Goal: Task Accomplishment & Management: Use online tool/utility

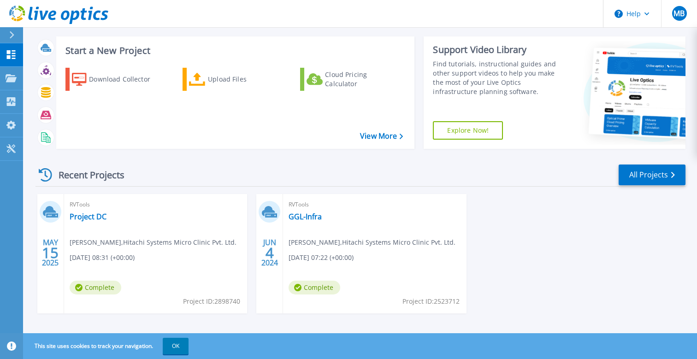
scroll to position [47, 0]
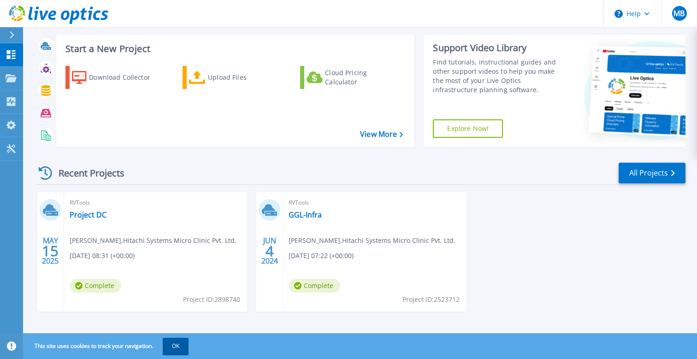
click at [182, 347] on button "OK" at bounding box center [176, 346] width 26 height 17
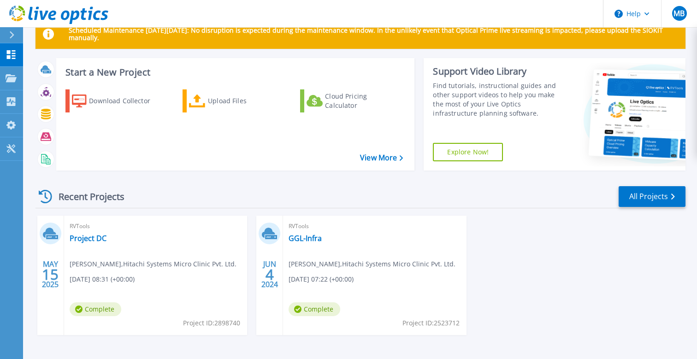
scroll to position [24, 0]
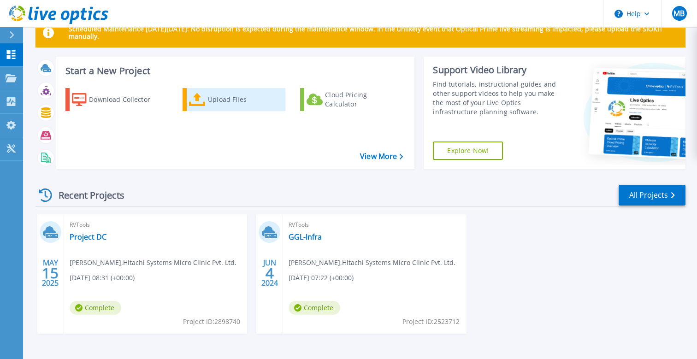
click at [235, 100] on div "Upload Files" at bounding box center [245, 99] width 74 height 18
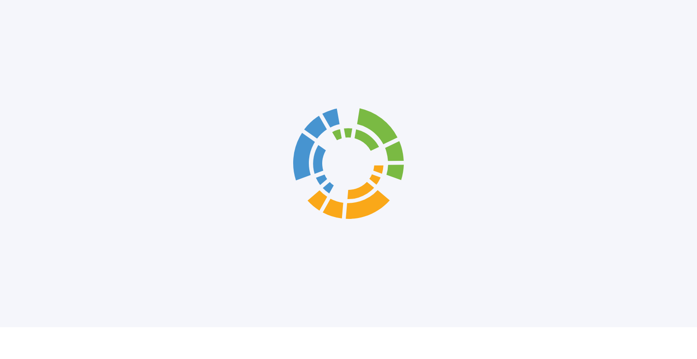
scroll to position [49, 0]
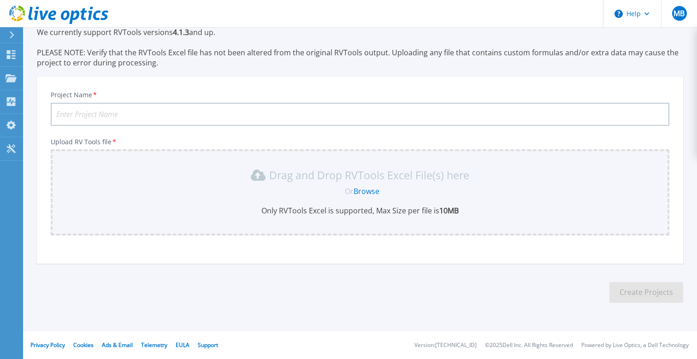
click at [368, 187] on link "Browse" at bounding box center [367, 191] width 26 height 10
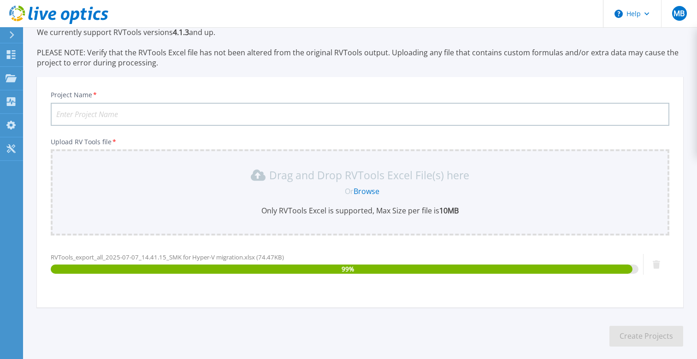
scroll to position [93, 0]
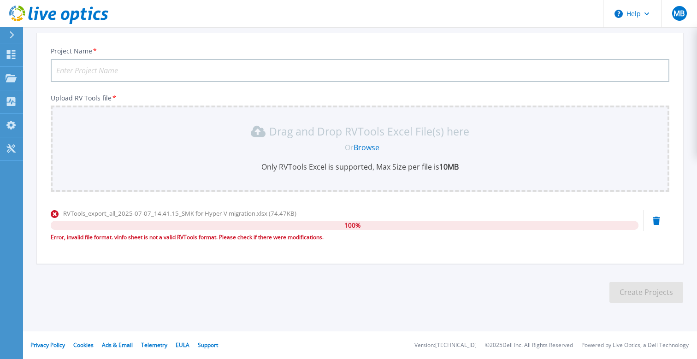
click at [367, 149] on link "Browse" at bounding box center [367, 147] width 26 height 10
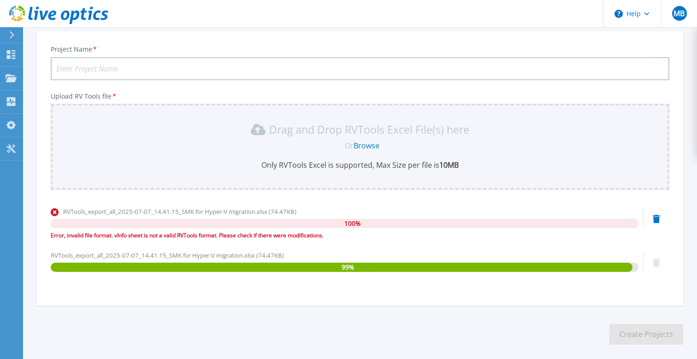
scroll to position [136, 0]
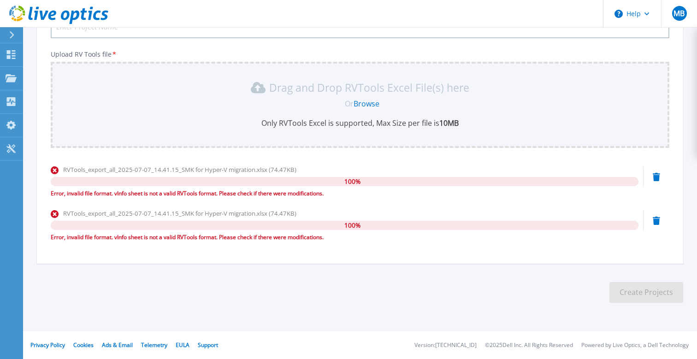
click at [657, 220] on icon at bounding box center [656, 221] width 7 height 8
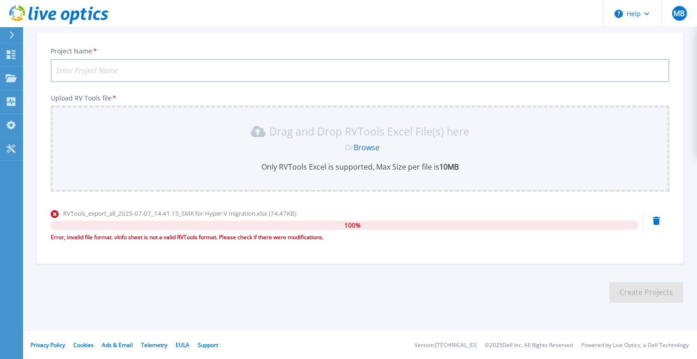
scroll to position [93, 0]
click at [658, 220] on icon at bounding box center [656, 221] width 7 height 8
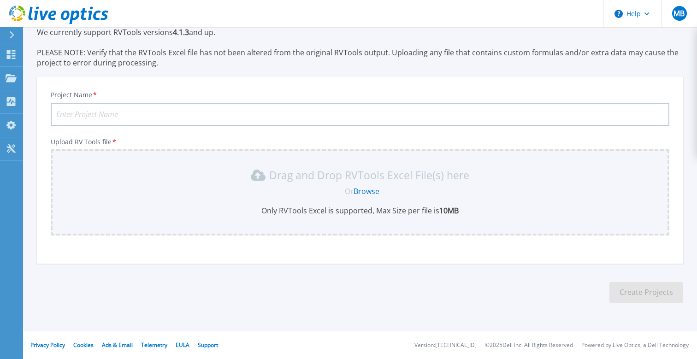
scroll to position [49, 0]
click at [367, 191] on link "Browse" at bounding box center [367, 191] width 26 height 10
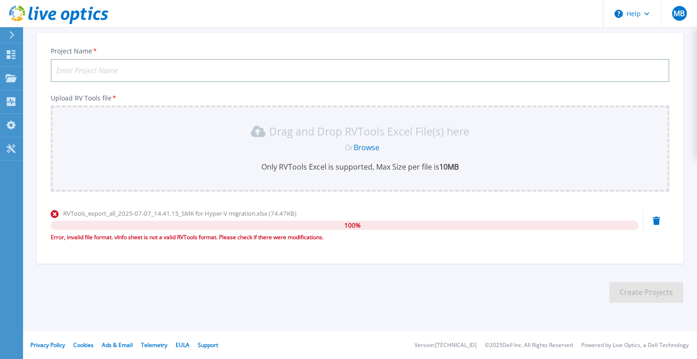
click at [655, 219] on icon at bounding box center [656, 221] width 7 height 8
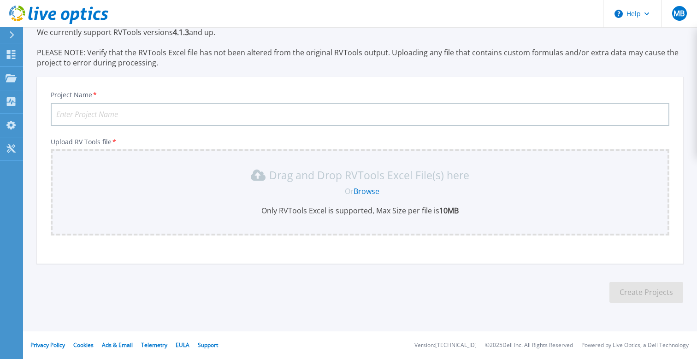
scroll to position [49, 0]
click at [362, 190] on link "Browse" at bounding box center [367, 191] width 26 height 10
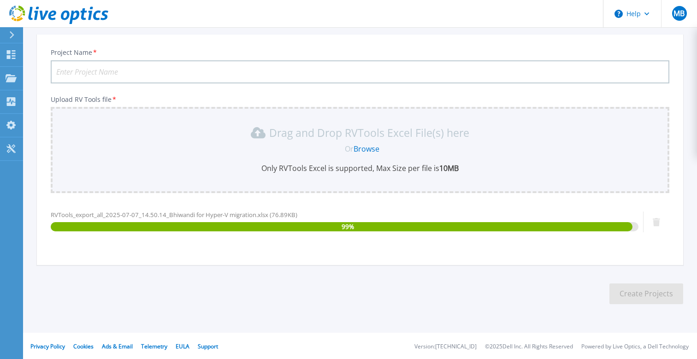
scroll to position [93, 0]
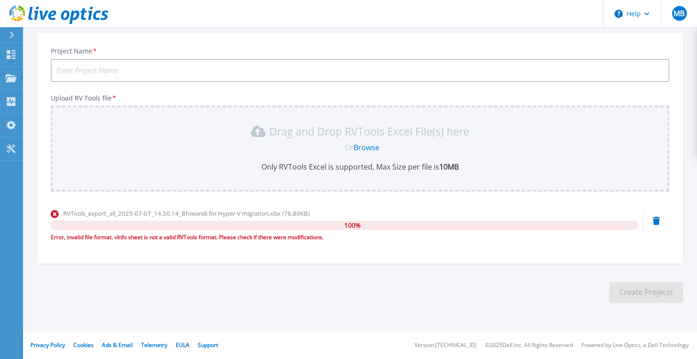
click at [655, 222] on icon at bounding box center [656, 221] width 7 height 8
